Goal: Use online tool/utility: Utilize a website feature to perform a specific function

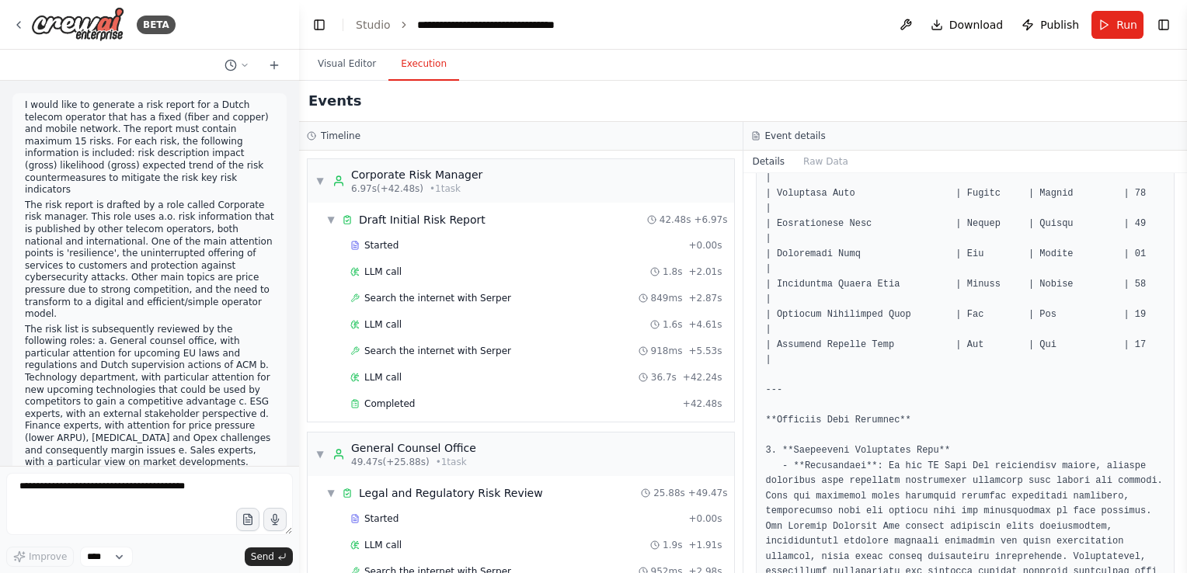
click at [91, 106] on p "I would like to generate a risk report for a Dutch telecom operator that has a …" at bounding box center [149, 147] width 249 height 97
click at [152, 324] on p "The risk list is subsequently reviewed by the following roles: a. General couns…" at bounding box center [149, 396] width 249 height 145
click at [336, 65] on button "Visual Editor" at bounding box center [346, 64] width 83 height 33
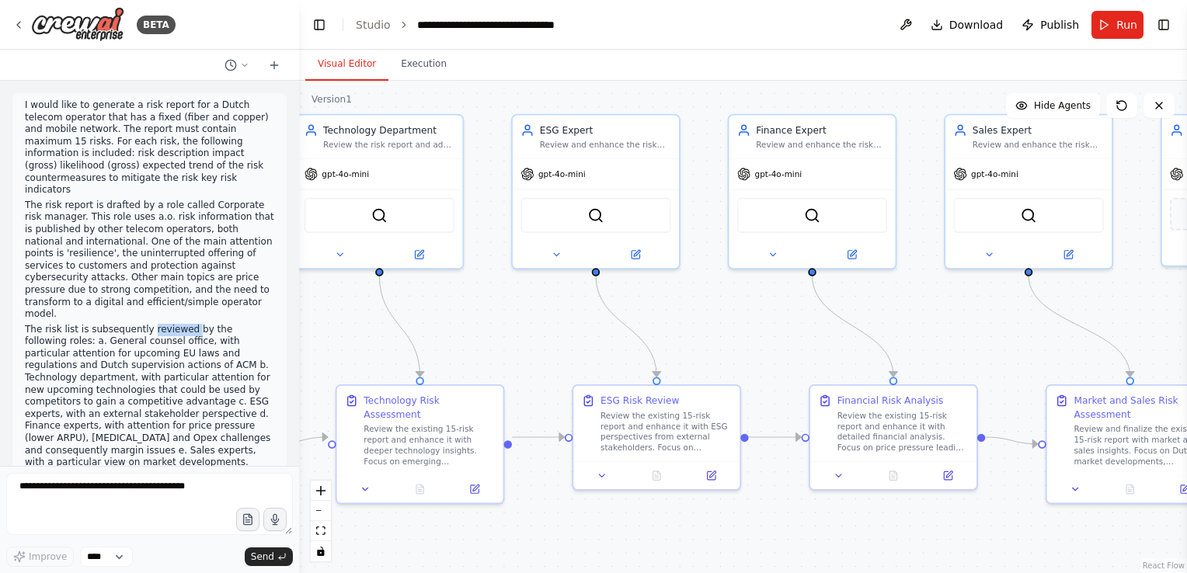
drag, startPoint x: 643, startPoint y: 554, endPoint x: 1110, endPoint y: 552, distance: 467.0
click at [1110, 552] on div ".deletable-edge-delete-btn { width: 20px; height: 20px; border: 0px solid #ffff…" at bounding box center [743, 327] width 888 height 493
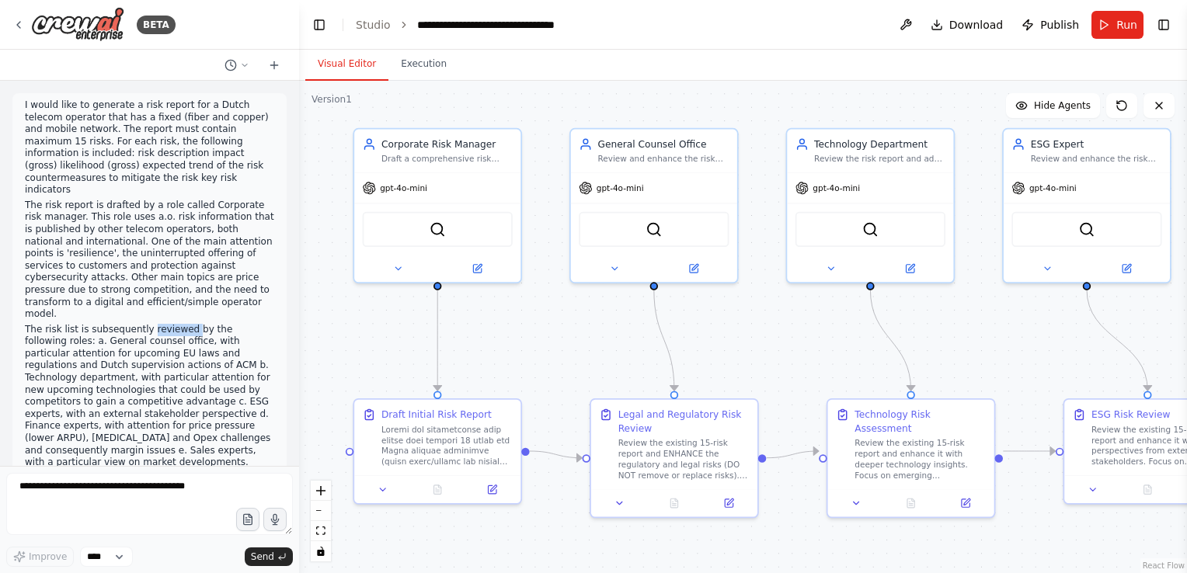
drag, startPoint x: 547, startPoint y: 329, endPoint x: 1068, endPoint y: 348, distance: 520.9
click at [1068, 348] on div ".deletable-edge-delete-btn { width: 20px; height: 20px; border: 0px solid #ffff…" at bounding box center [743, 327] width 888 height 493
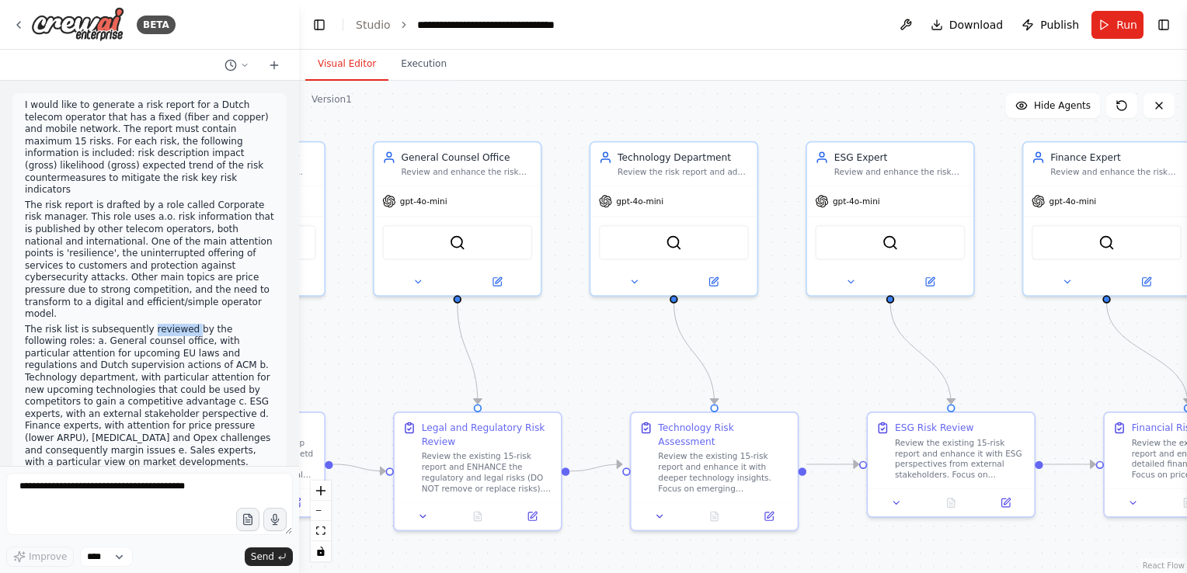
drag, startPoint x: 1079, startPoint y: 346, endPoint x: 828, endPoint y: 353, distance: 251.1
click at [830, 354] on div ".deletable-edge-delete-btn { width: 20px; height: 20px; border: 0px solid #ffff…" at bounding box center [743, 327] width 888 height 493
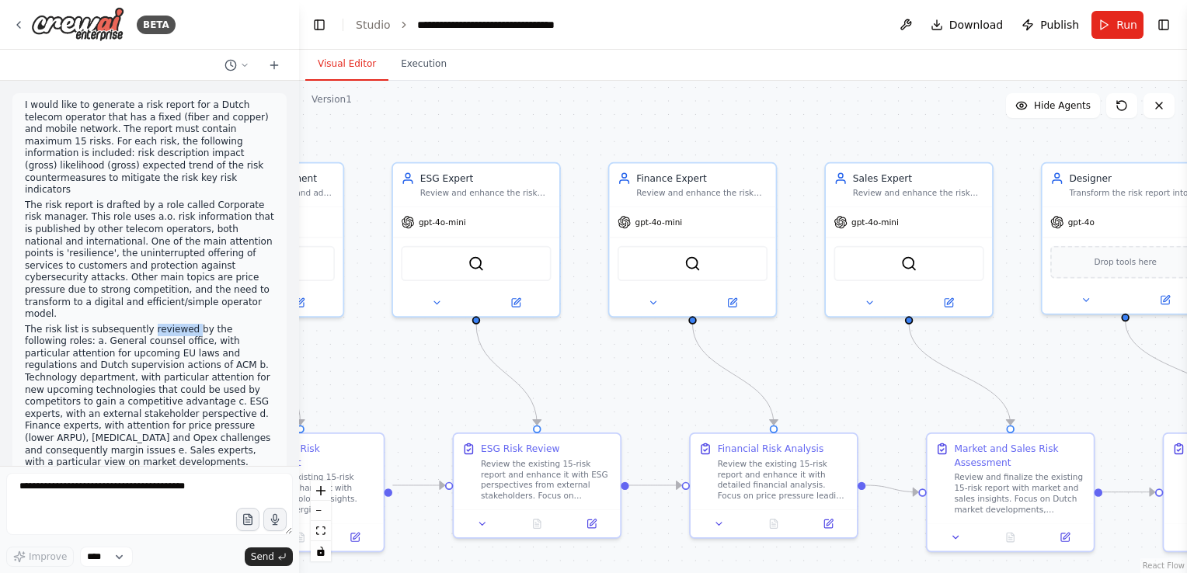
drag, startPoint x: 1013, startPoint y: 335, endPoint x: 570, endPoint y: 349, distance: 443.9
click at [570, 349] on div ".deletable-edge-delete-btn { width: 20px; height: 20px; border: 0px solid #ffff…" at bounding box center [743, 327] width 888 height 493
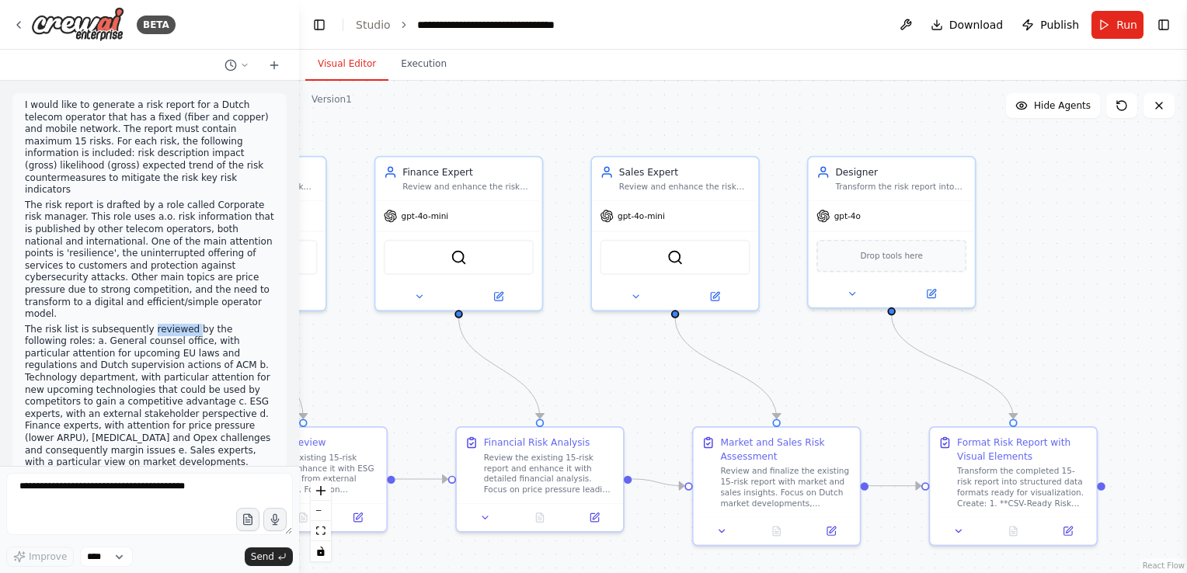
drag, startPoint x: 1028, startPoint y: 367, endPoint x: 843, endPoint y: 367, distance: 184.9
click at [843, 367] on div ".deletable-edge-delete-btn { width: 20px; height: 20px; border: 0px solid #ffff…" at bounding box center [743, 327] width 888 height 493
click at [409, 68] on button "Execution" at bounding box center [423, 64] width 71 height 33
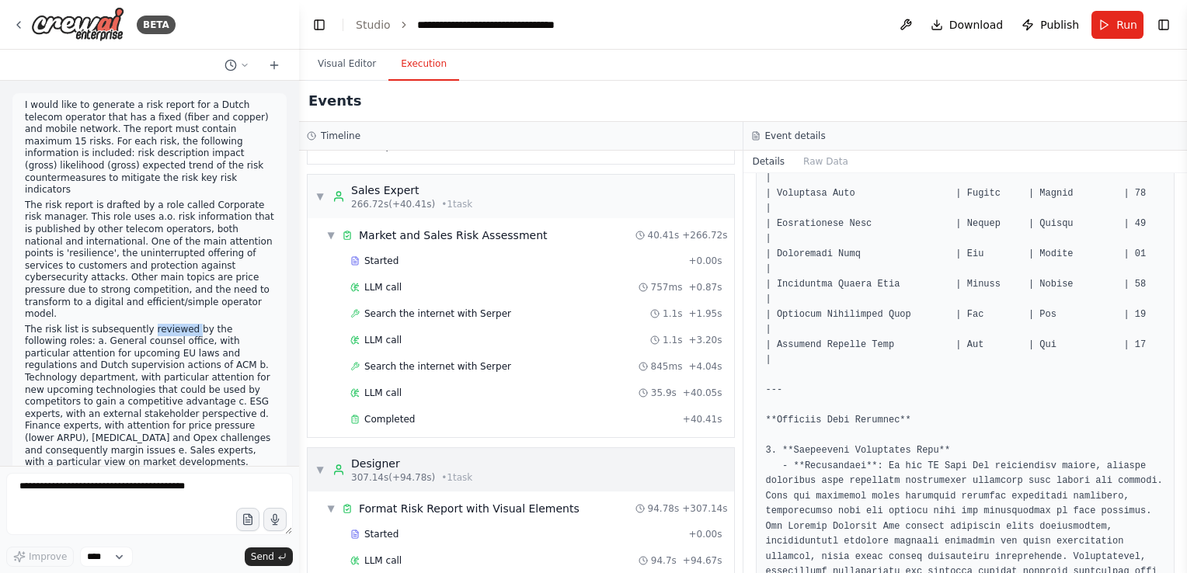
scroll to position [3734, 0]
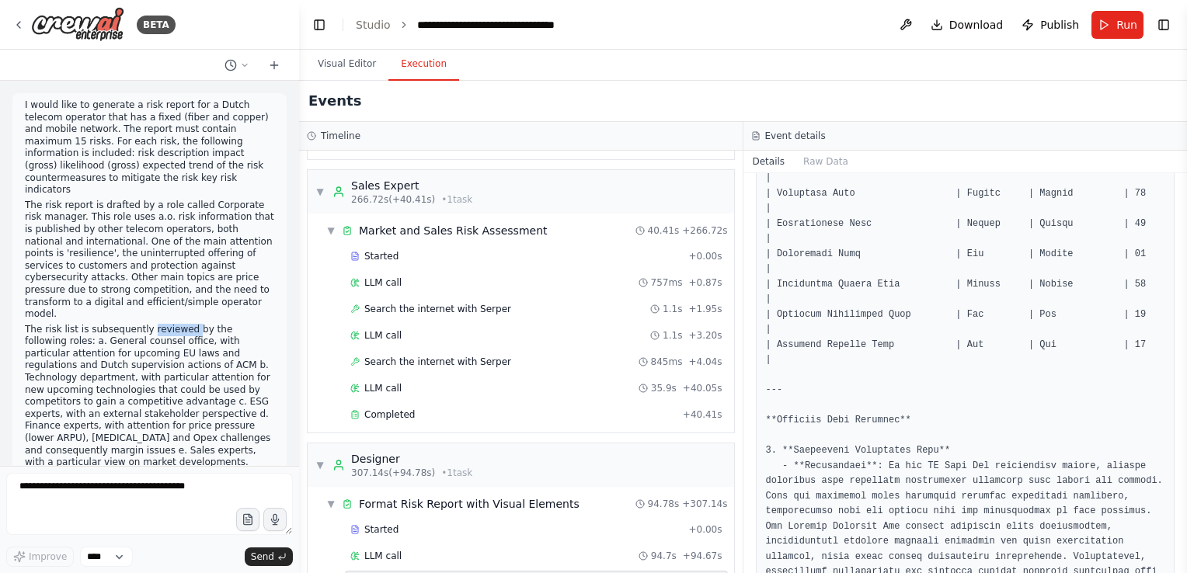
drag, startPoint x: 1182, startPoint y: 294, endPoint x: 1180, endPoint y: 235, distance: 59.1
click at [1180, 235] on div "BETA I would like to generate a risk report for a Dutch telecom operator that h…" at bounding box center [593, 286] width 1187 height 573
drag, startPoint x: 1181, startPoint y: 293, endPoint x: 1181, endPoint y: 262, distance: 31.1
click at [1181, 262] on button "Toggle Sidebar" at bounding box center [1187, 286] width 12 height 573
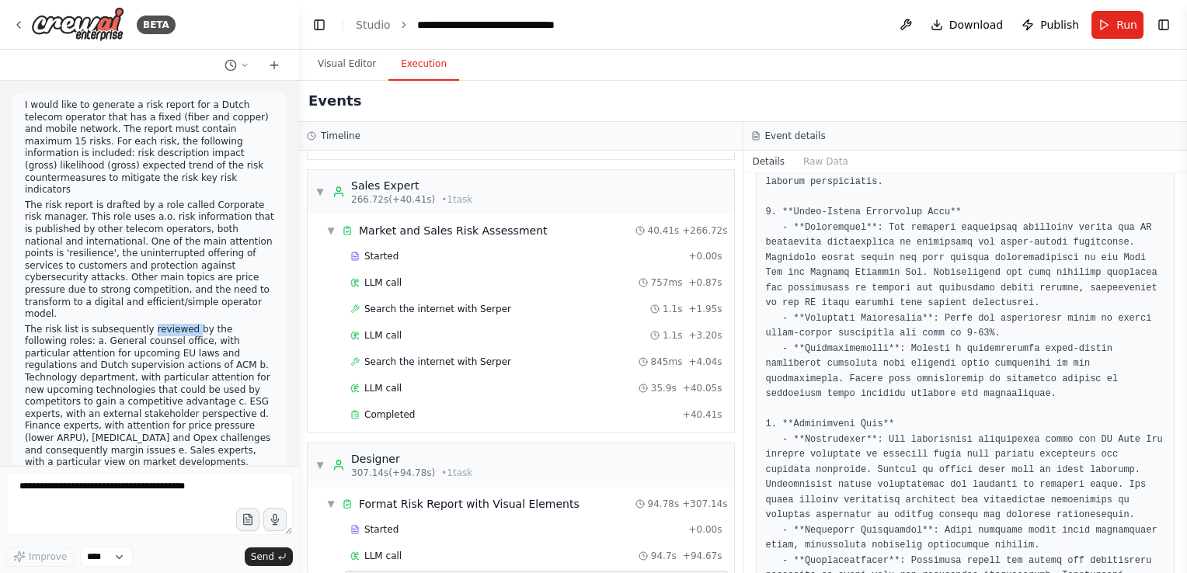
scroll to position [3263, 0]
